Goal: Task Accomplishment & Management: Manage account settings

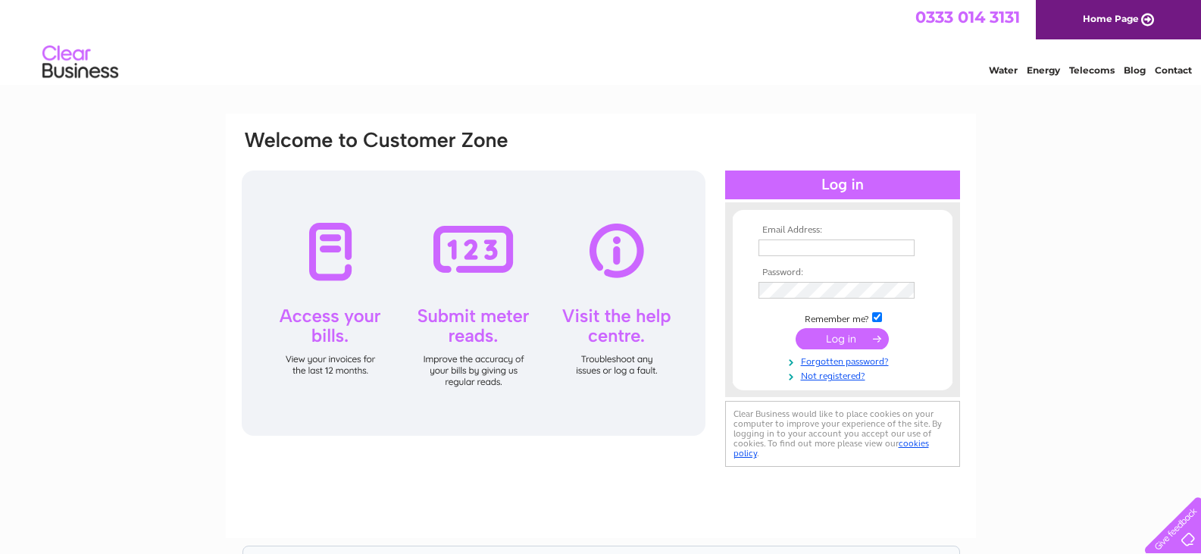
type input "[EMAIL_ADDRESS][DOMAIN_NAME]"
click at [841, 339] on input "submit" at bounding box center [841, 338] width 93 height 21
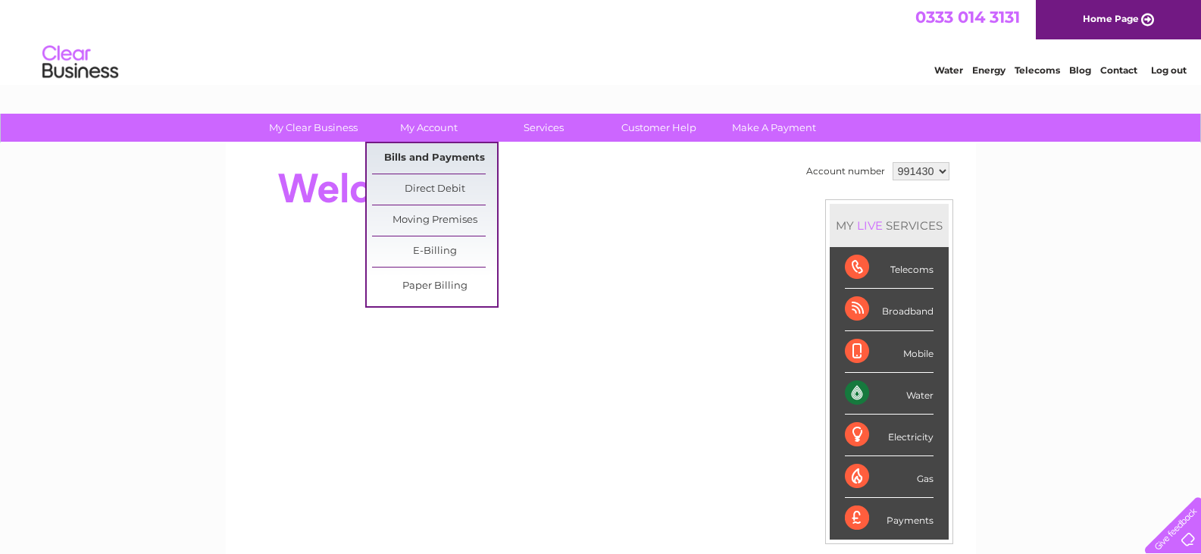
click at [427, 153] on link "Bills and Payments" at bounding box center [434, 158] width 125 height 30
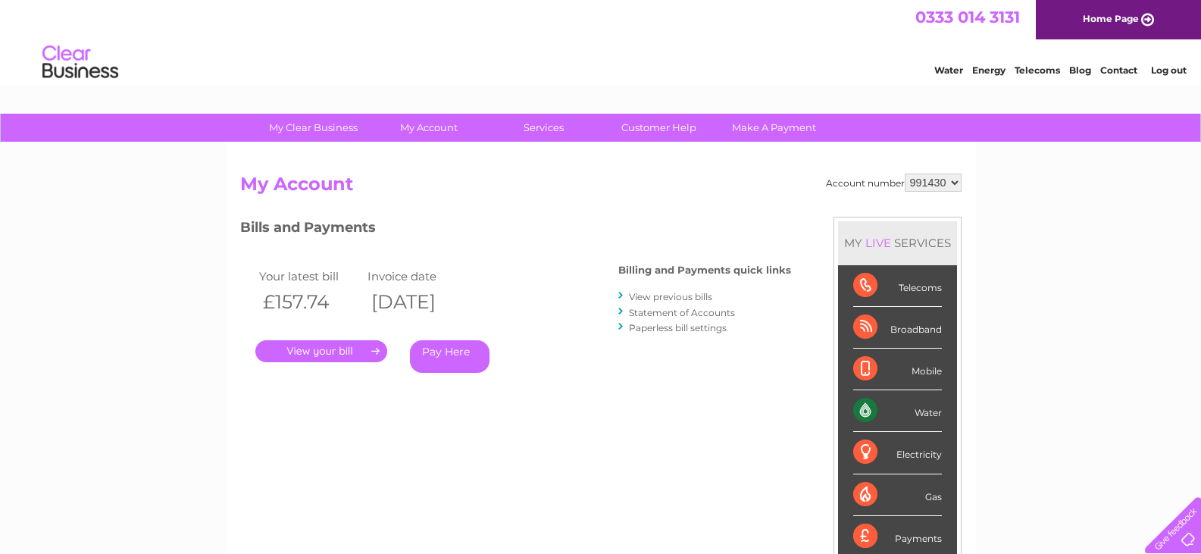
click at [321, 352] on link "." at bounding box center [321, 351] width 132 height 22
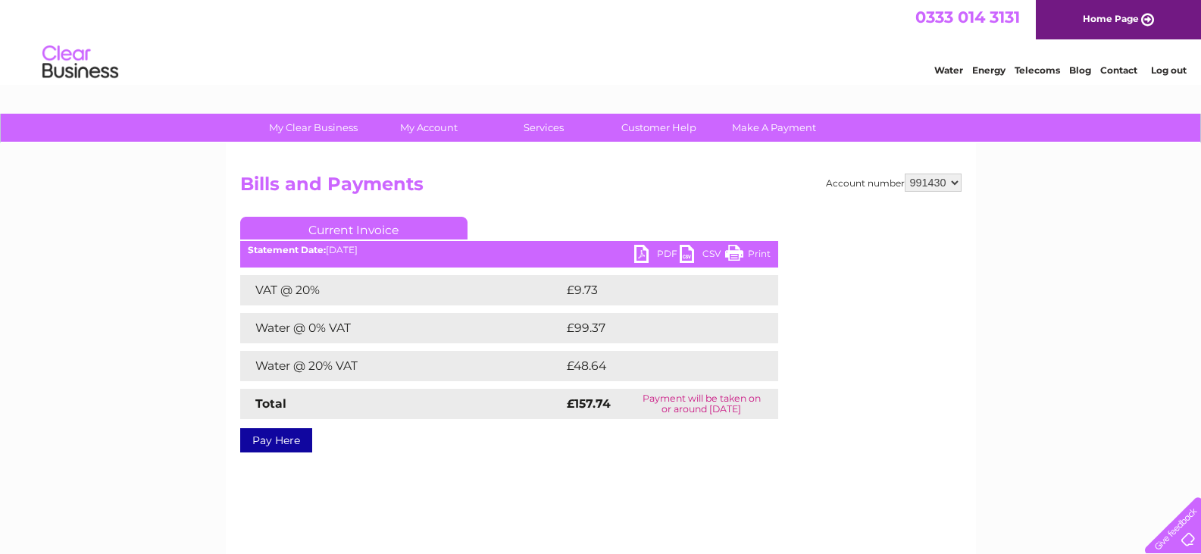
click at [656, 251] on link "PDF" at bounding box center [656, 256] width 45 height 22
